Goal: Download file/media

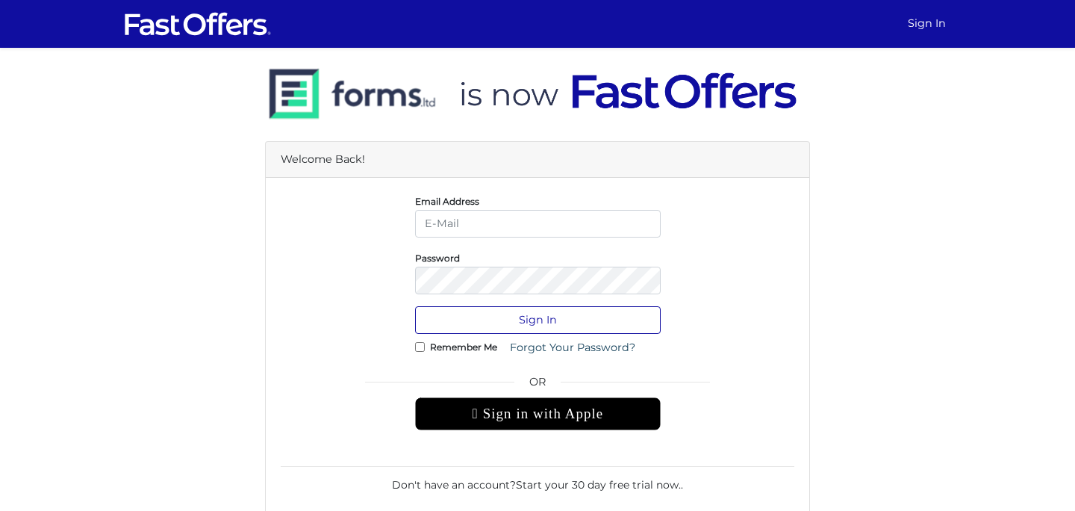
type input "[EMAIL_ADDRESS][DOMAIN_NAME]"
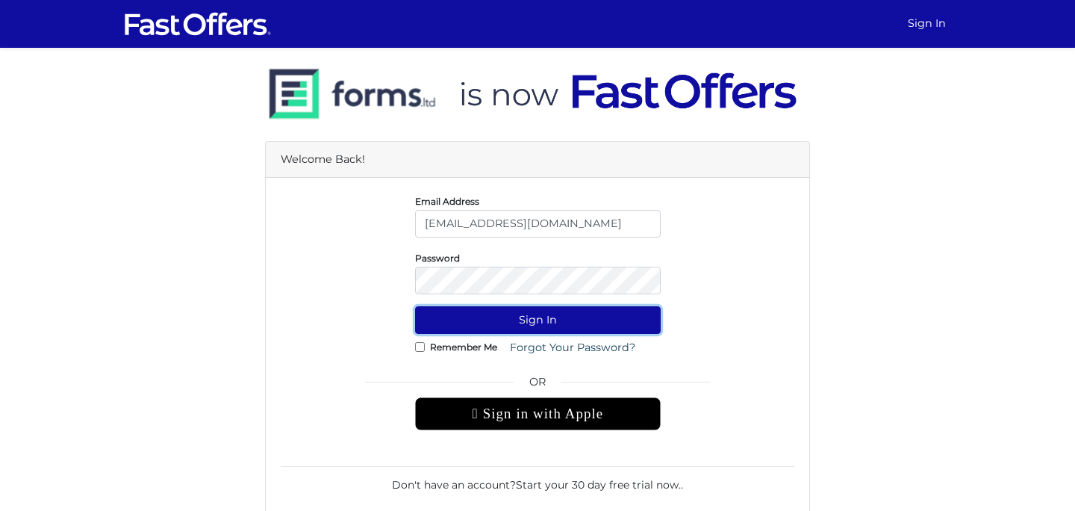
click at [542, 322] on button "Sign In" at bounding box center [538, 320] width 246 height 28
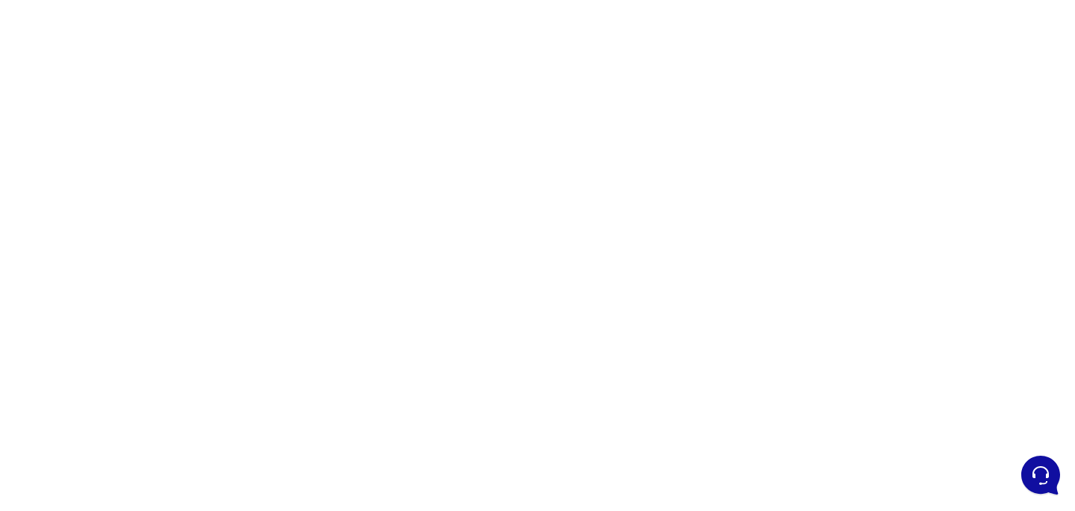
scroll to position [124, 0]
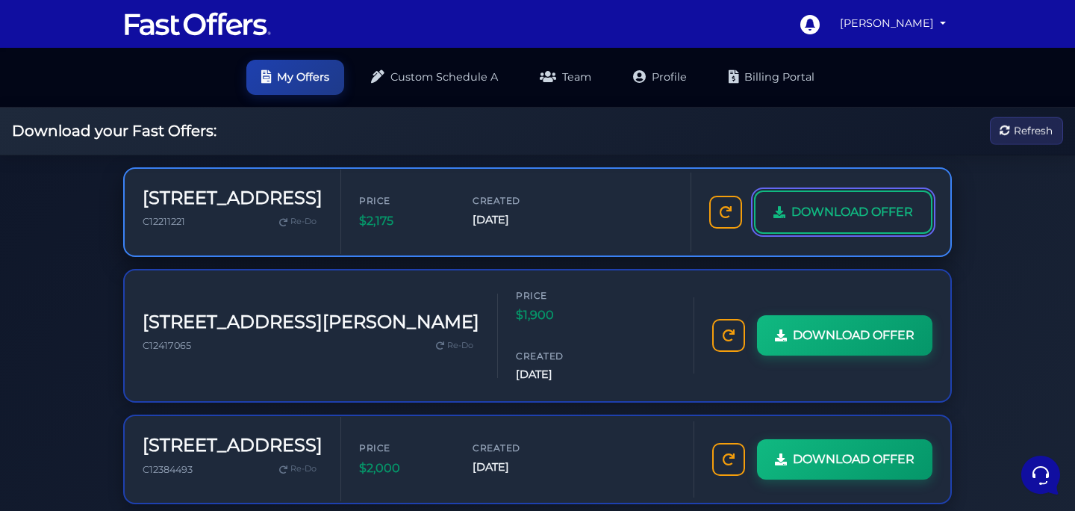
click at [818, 219] on span "DOWNLOAD OFFER" at bounding box center [853, 211] width 122 height 19
